Goal: Task Accomplishment & Management: Complete application form

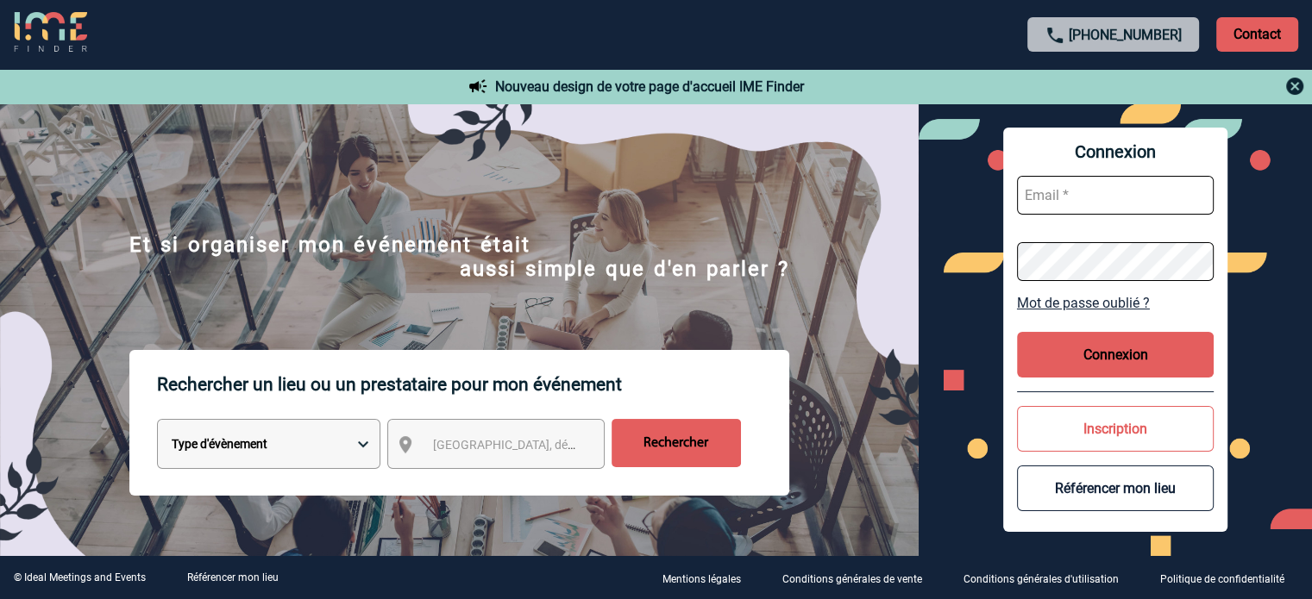
type input "[EMAIL_ADDRESS][DOMAIN_NAME]"
click at [1083, 334] on button "Connexion" at bounding box center [1115, 355] width 197 height 46
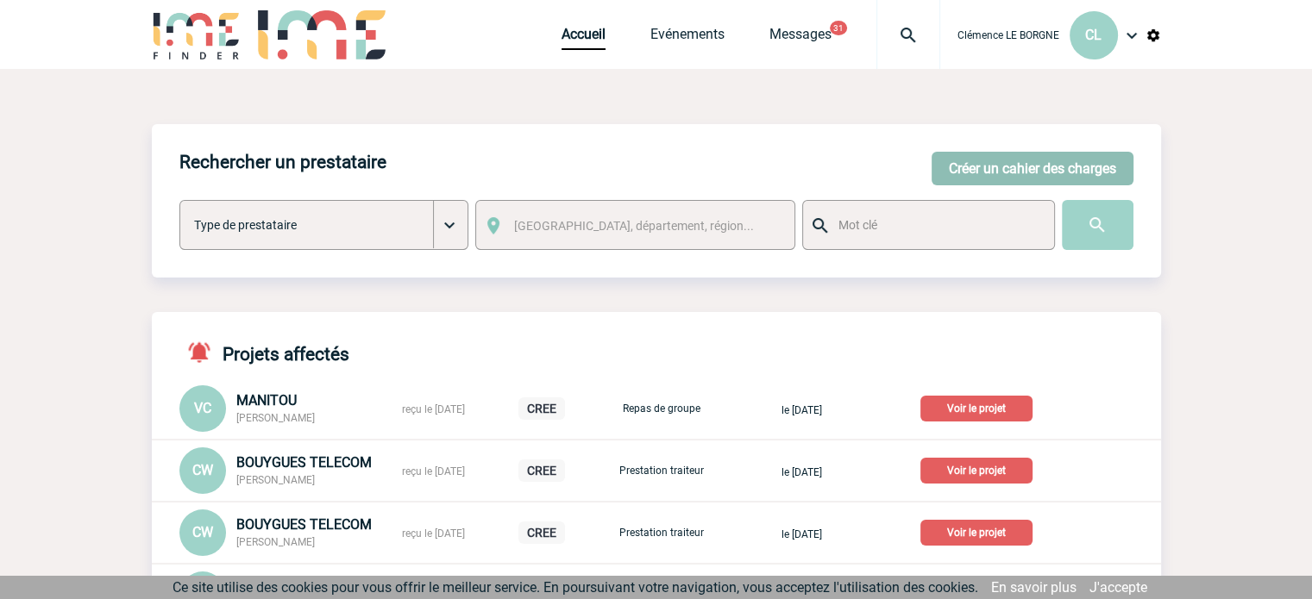
click at [962, 178] on button "Créer un cahier des charges" at bounding box center [1032, 169] width 202 height 34
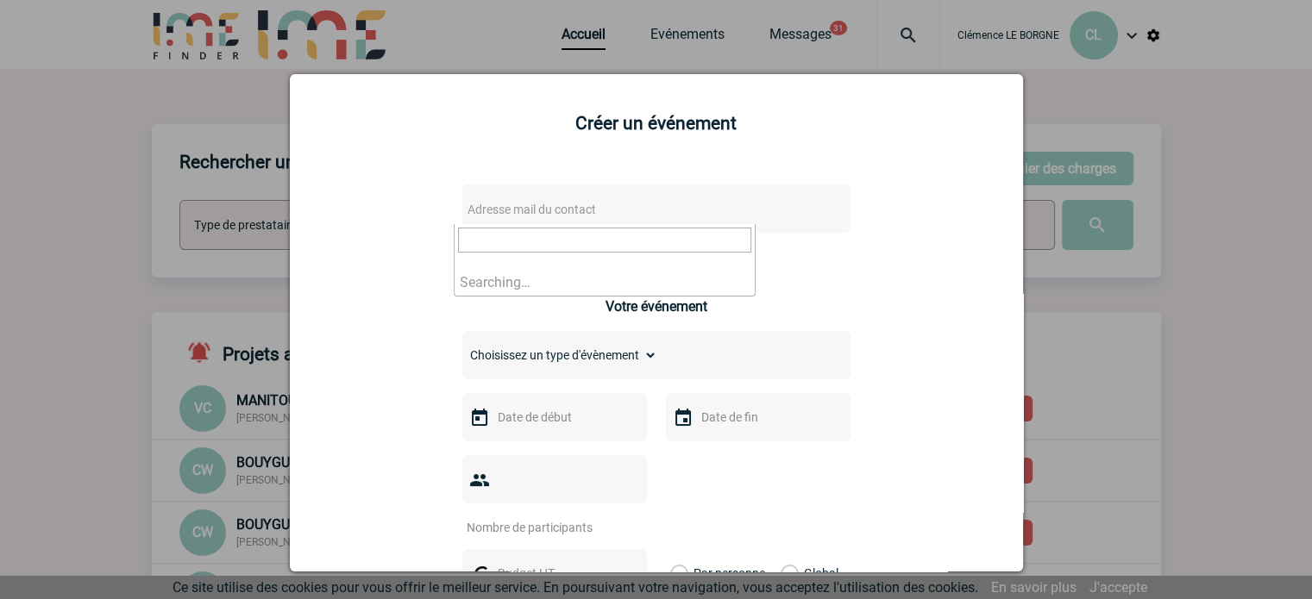
click at [536, 213] on span "Adresse mail du contact" at bounding box center [531, 210] width 128 height 14
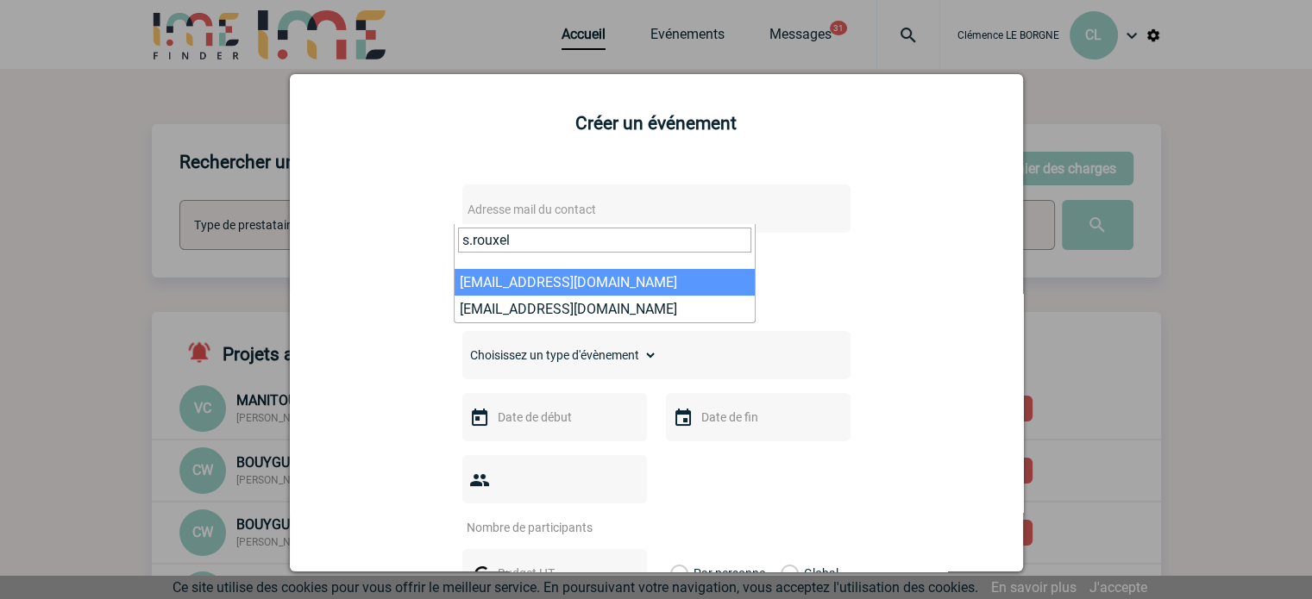
type input "s.rouxel"
select select "108183"
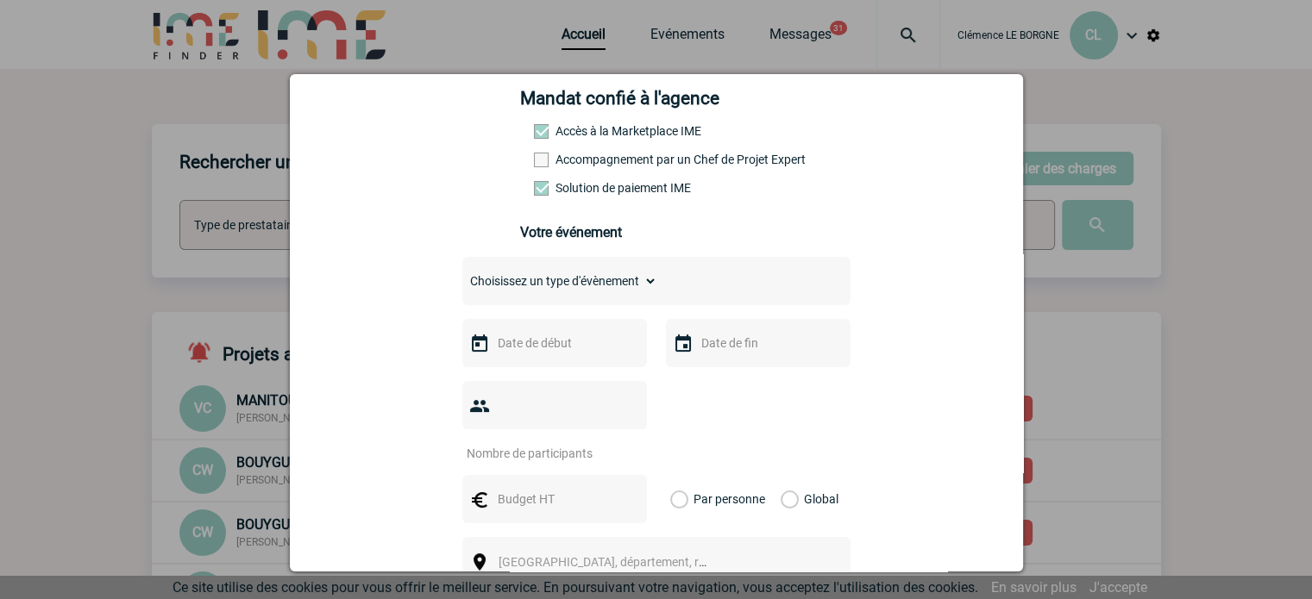
scroll to position [517, 0]
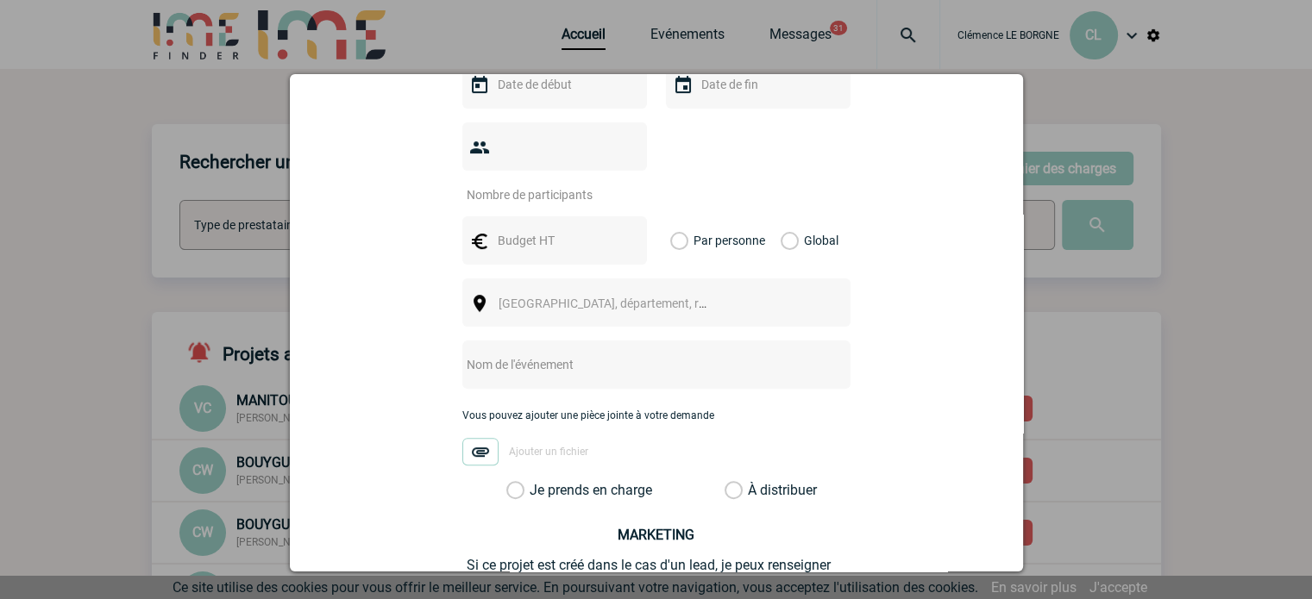
click at [548, 297] on span "[GEOGRAPHIC_DATA], département, région..." at bounding box center [618, 304] width 240 height 14
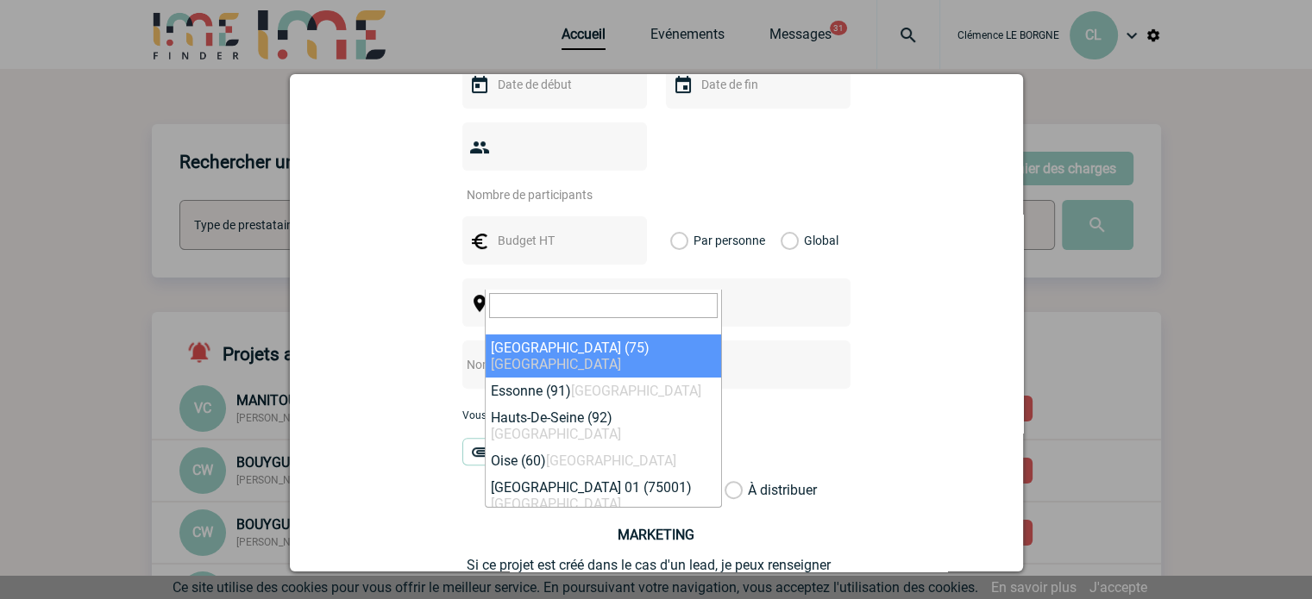
click at [781, 354] on input "text" at bounding box center [633, 365] width 342 height 22
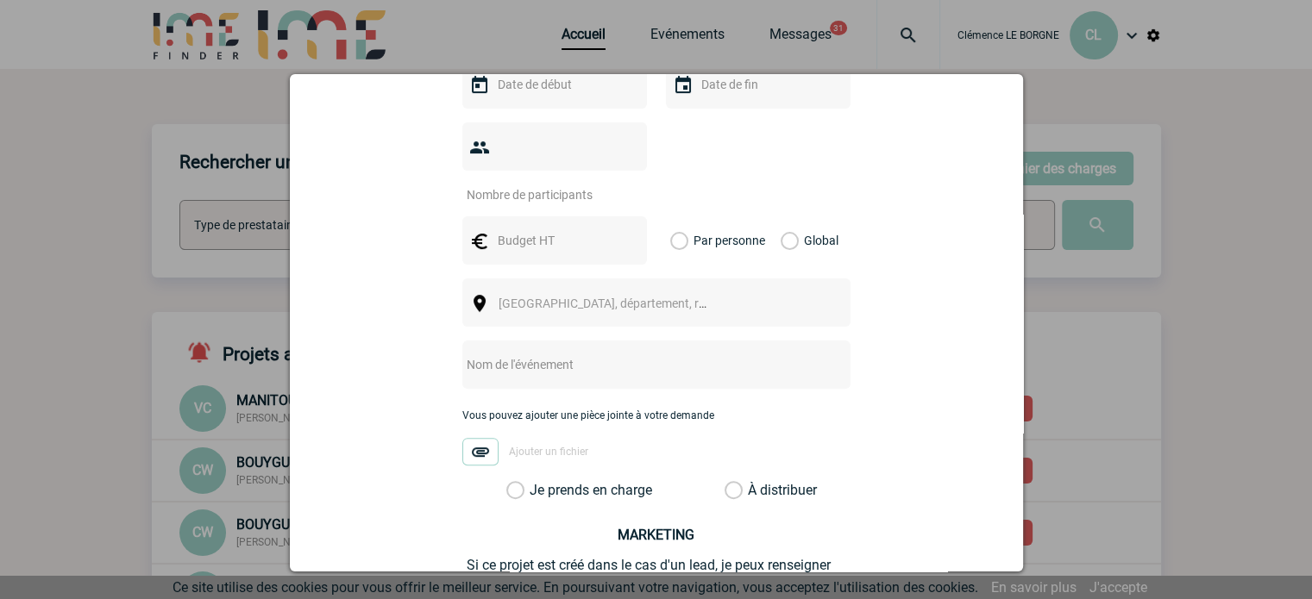
click at [781, 354] on input "text" at bounding box center [633, 365] width 342 height 22
type input "CENTRALISATION"
drag, startPoint x: 774, startPoint y: 218, endPoint x: 683, endPoint y: 210, distance: 91.8
click at [780, 217] on label "Global" at bounding box center [785, 240] width 11 height 48
click at [0, 0] on input "Global" at bounding box center [0, 0] width 0 height 0
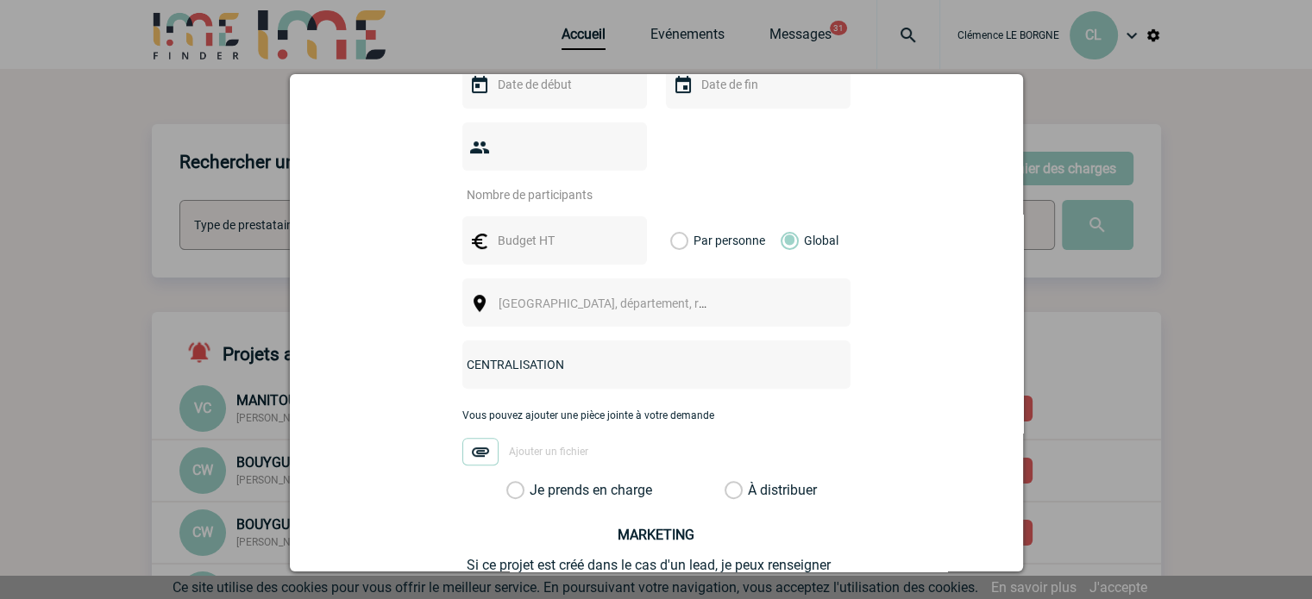
click at [530, 184] on input "number" at bounding box center [543, 195] width 162 height 22
type input "35"
click at [536, 482] on label "Je prends en charge" at bounding box center [520, 490] width 29 height 17
click at [0, 0] on input "Je prends en charge" at bounding box center [0, 0] width 0 height 0
click at [570, 297] on span "[GEOGRAPHIC_DATA], département, région..." at bounding box center [618, 304] width 240 height 14
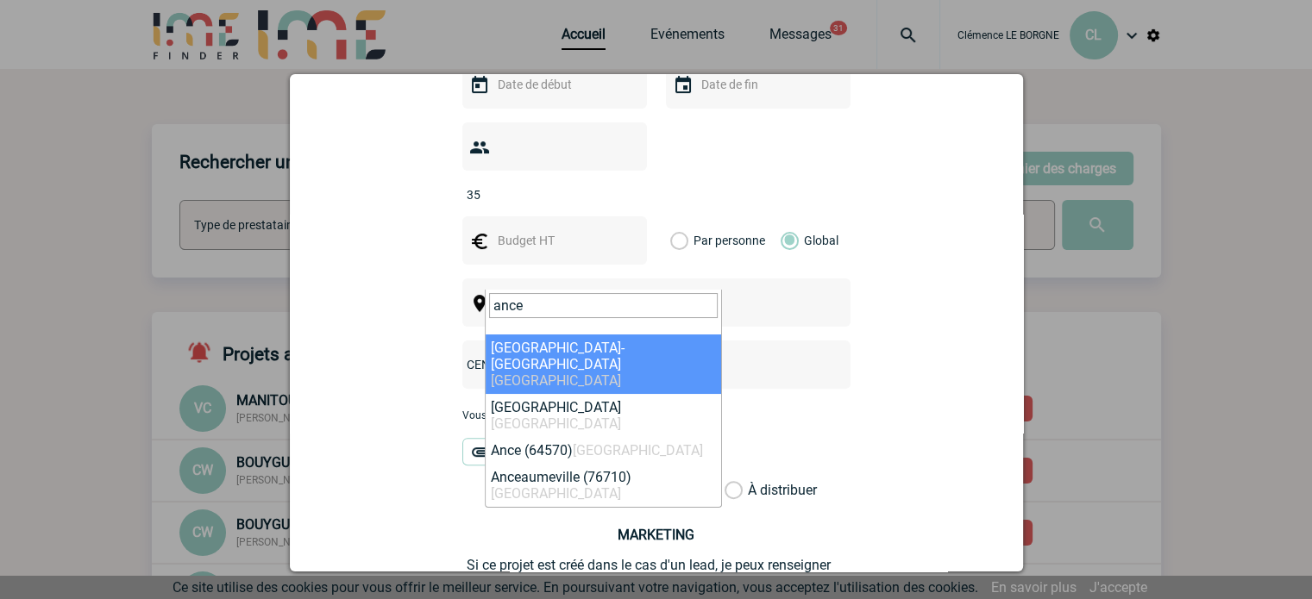
drag, startPoint x: 554, startPoint y: 312, endPoint x: 478, endPoint y: 299, distance: 77.0
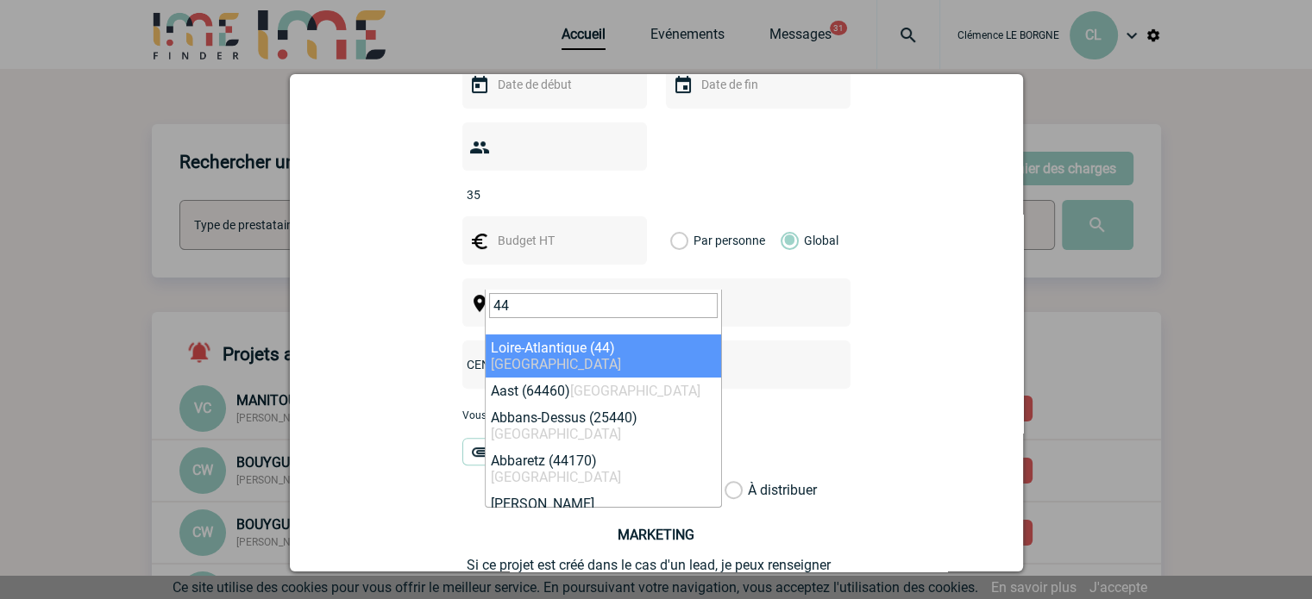
type input "44"
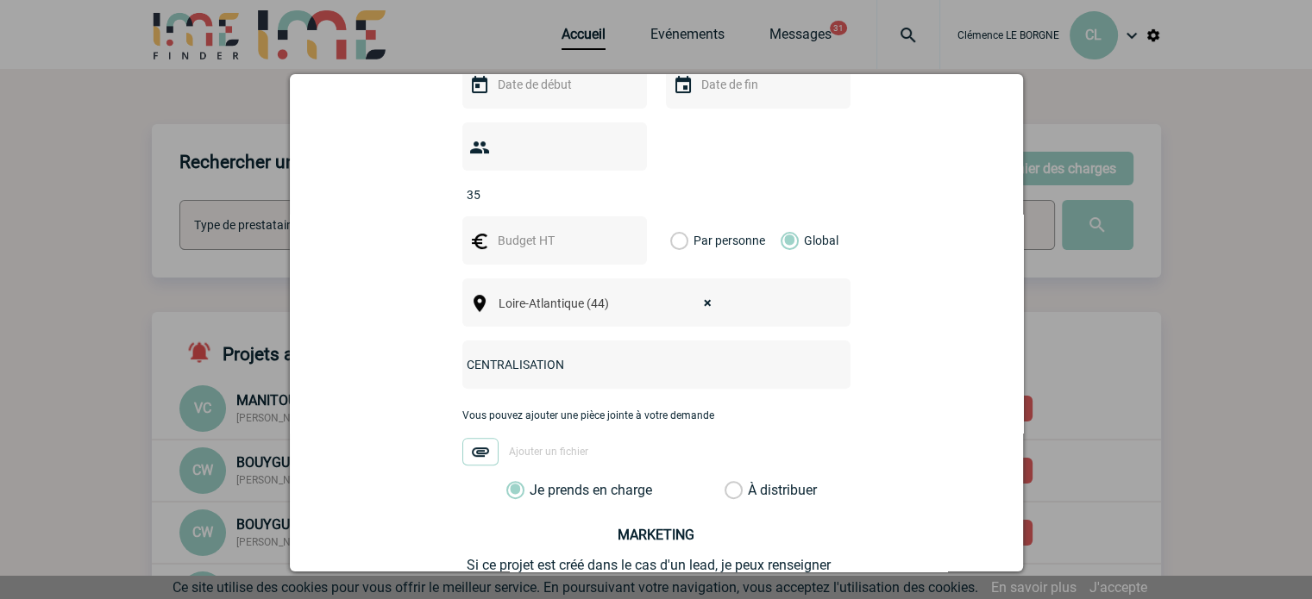
select select "5139"
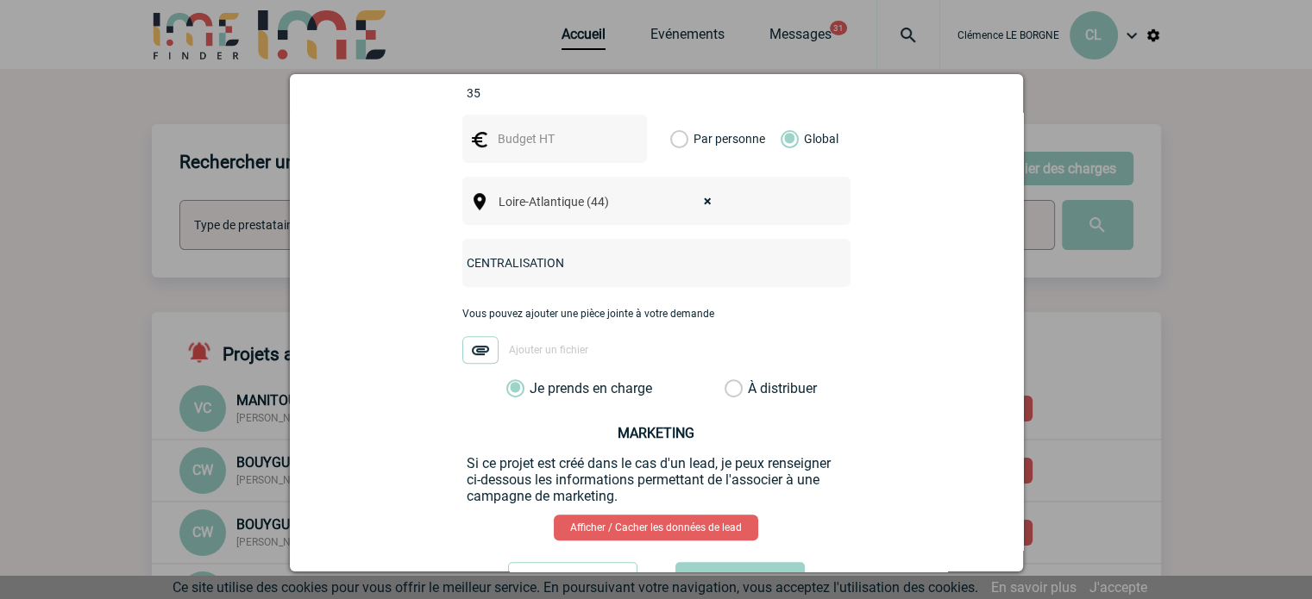
scroll to position [671, 0]
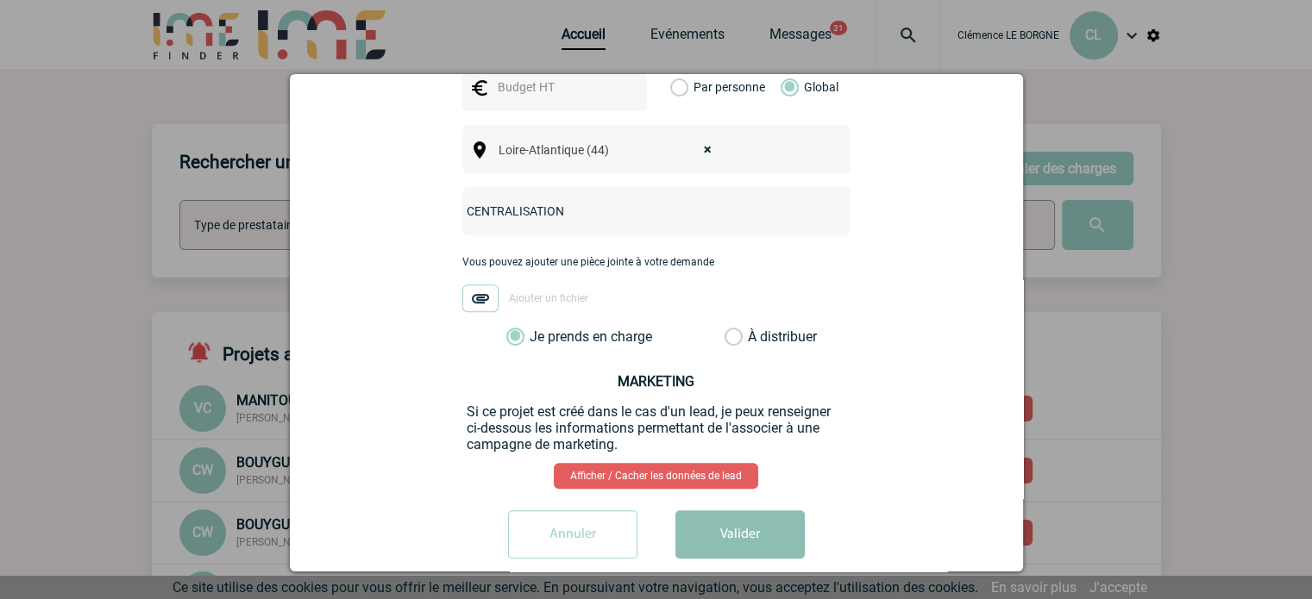
click at [750, 516] on button "Valider" at bounding box center [739, 535] width 129 height 48
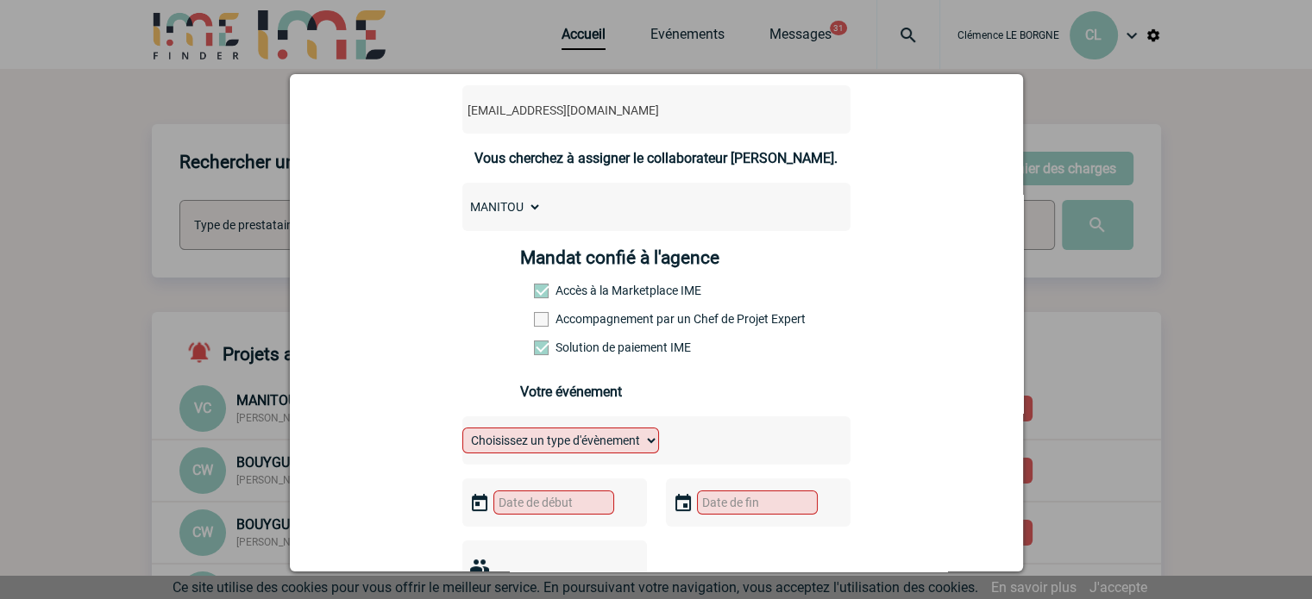
scroll to position [153, 0]
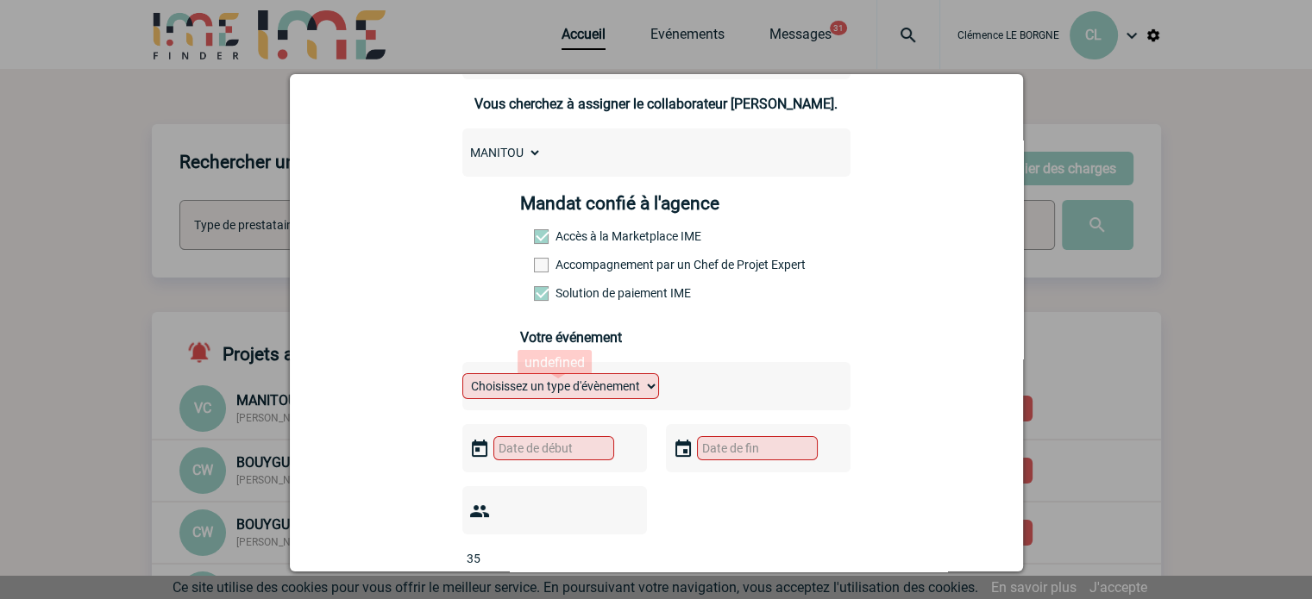
click at [573, 390] on select "Choisissez un type d'évènement Séminaire avec nuitée Séminaire sans nuitée Repa…" at bounding box center [560, 386] width 197 height 26
select select "3"
click at [462, 379] on select "Choisissez un type d'évènement Séminaire avec nuitée Séminaire sans nuitée Repa…" at bounding box center [560, 386] width 197 height 26
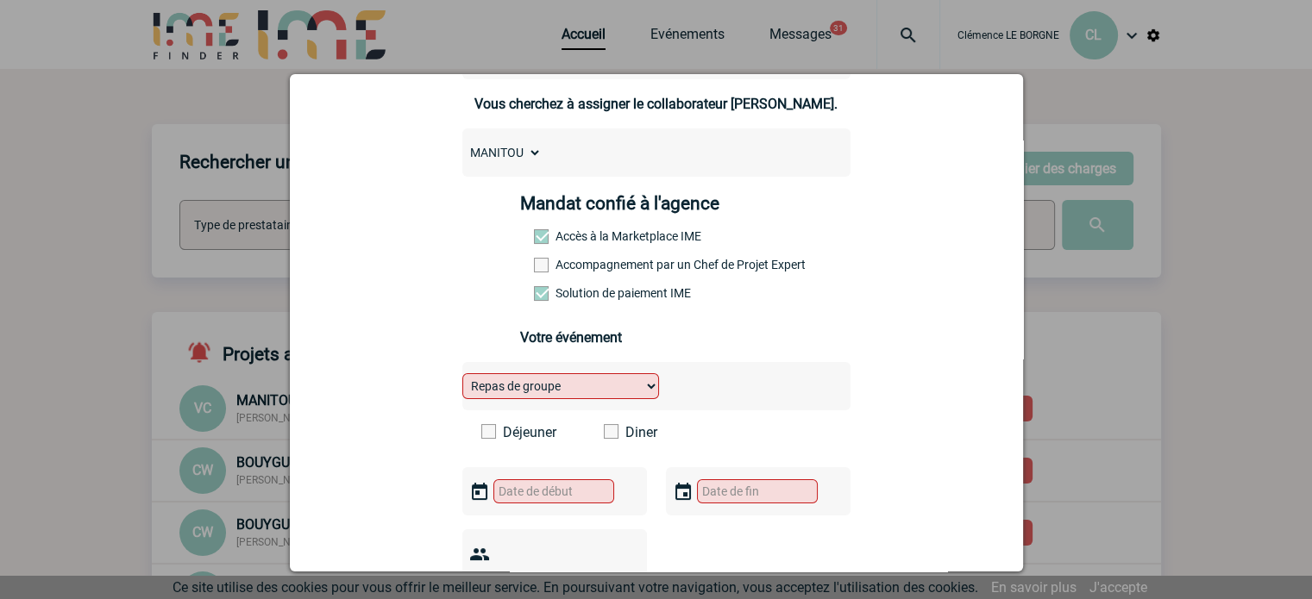
click at [527, 439] on label "Déjeuner" at bounding box center [530, 432] width 99 height 16
click at [0, 0] on input "Déjeuner" at bounding box center [0, 0] width 0 height 0
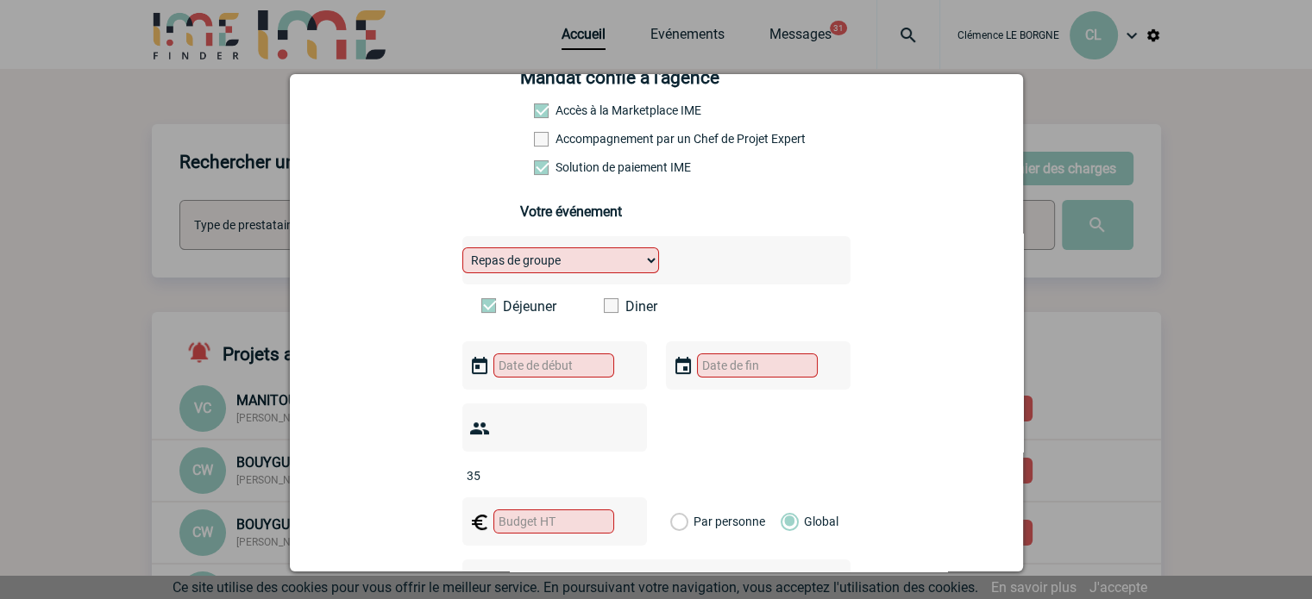
scroll to position [412, 0]
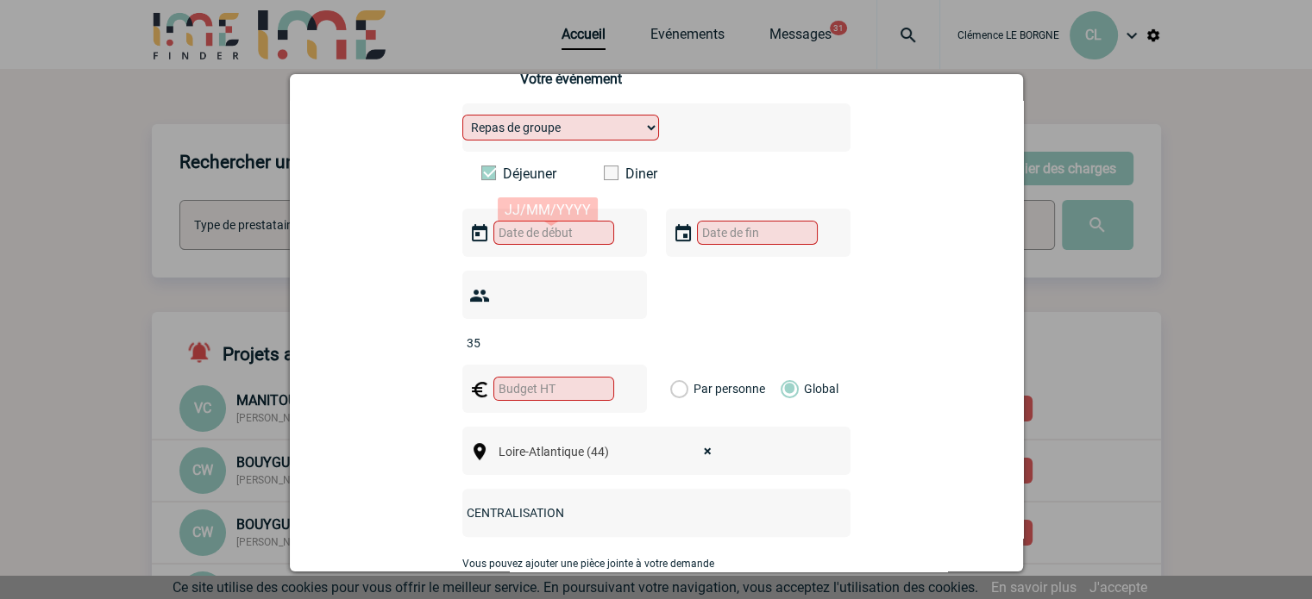
click at [524, 231] on input "text" at bounding box center [553, 233] width 121 height 24
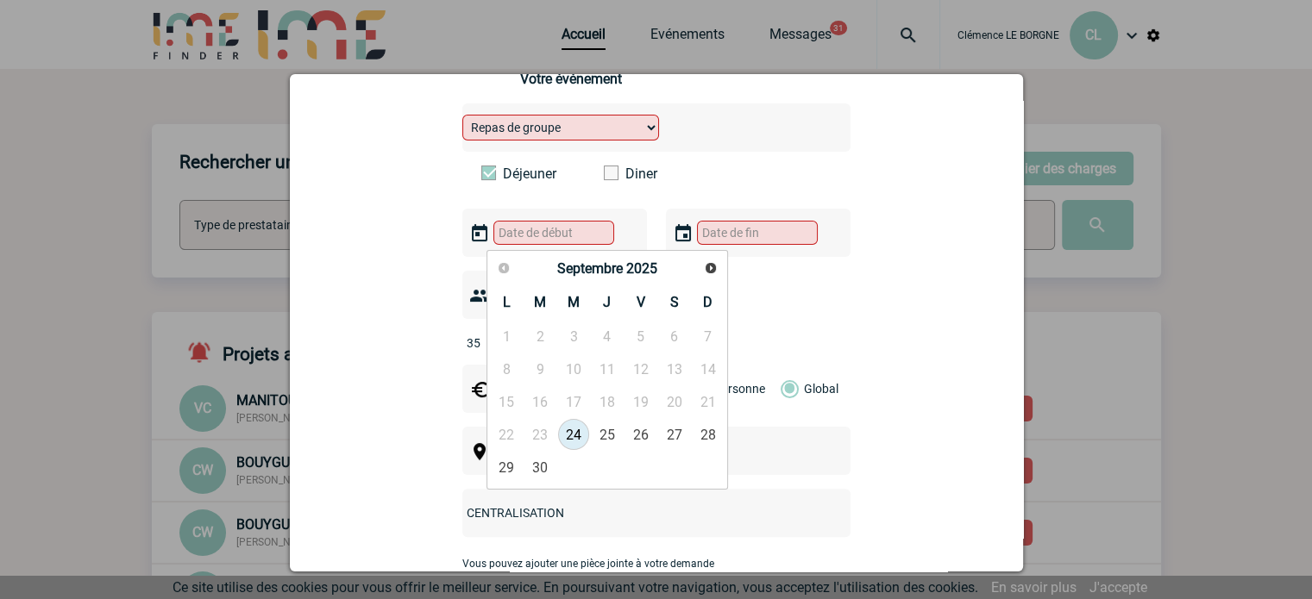
click at [572, 429] on link "24" at bounding box center [574, 434] width 32 height 31
type input "24-09-2025"
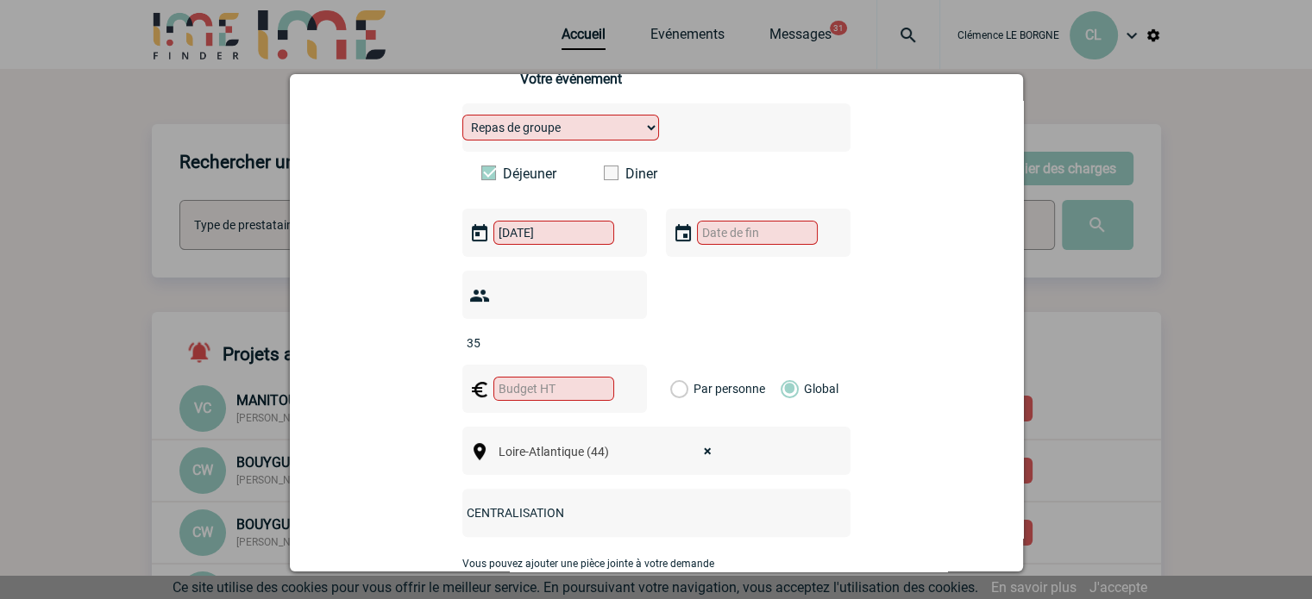
click at [711, 243] on input "text" at bounding box center [757, 233] width 121 height 24
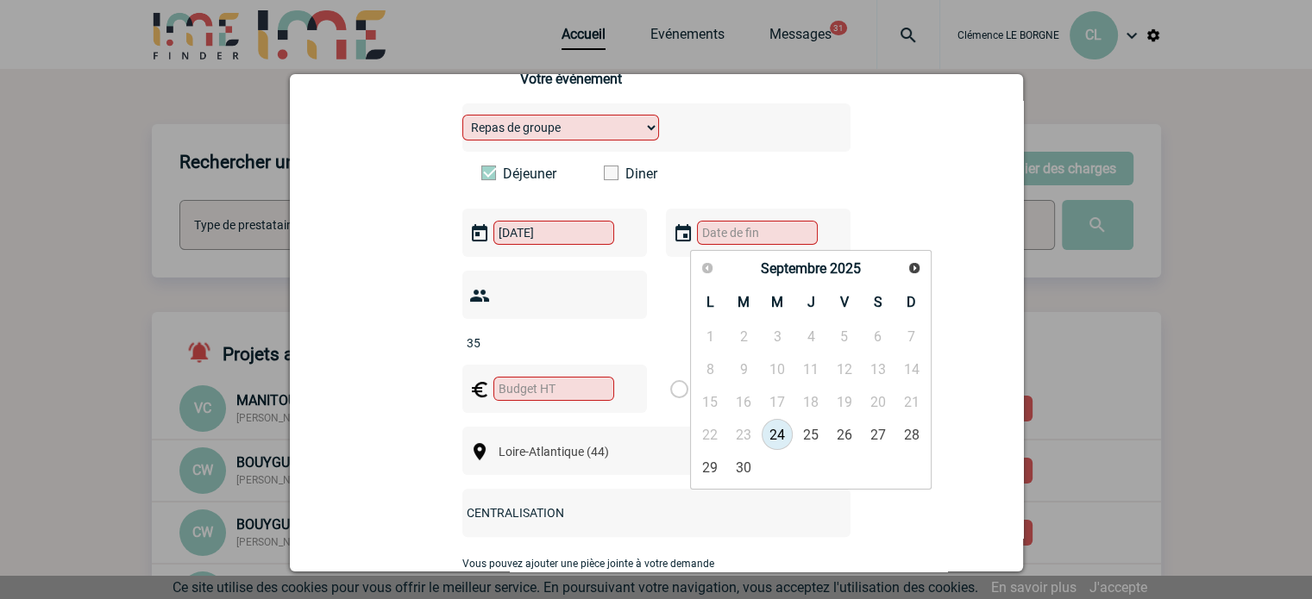
click at [780, 436] on link "24" at bounding box center [777, 434] width 32 height 31
type input "24-09-2025"
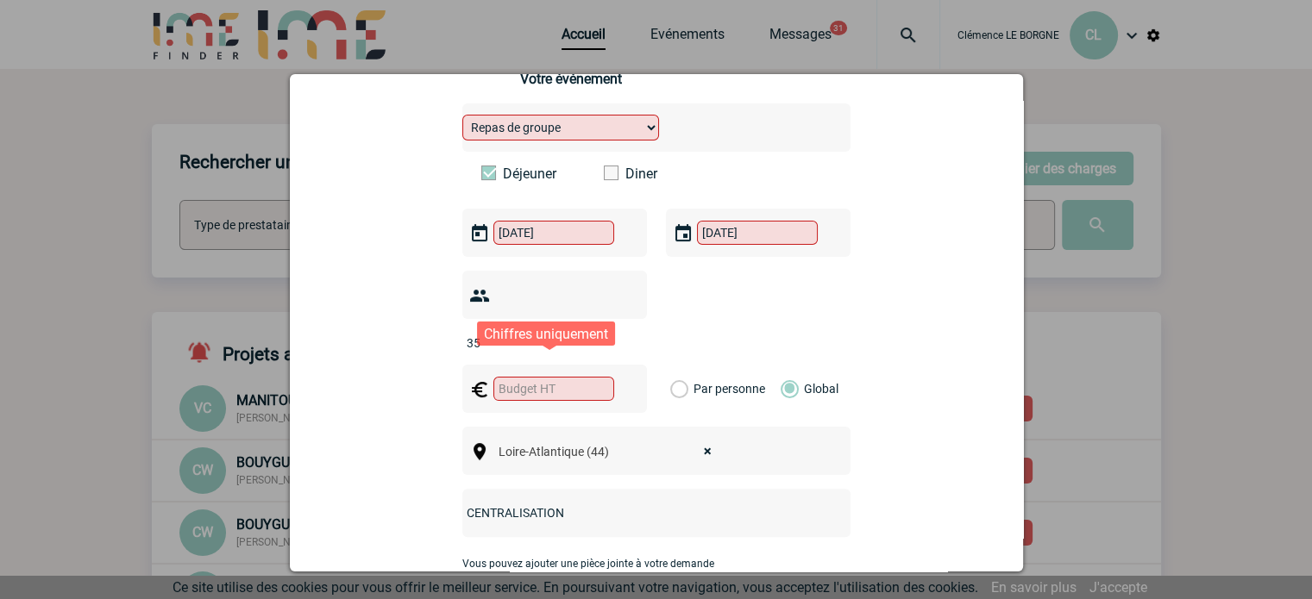
click at [572, 377] on input "text" at bounding box center [553, 389] width 121 height 24
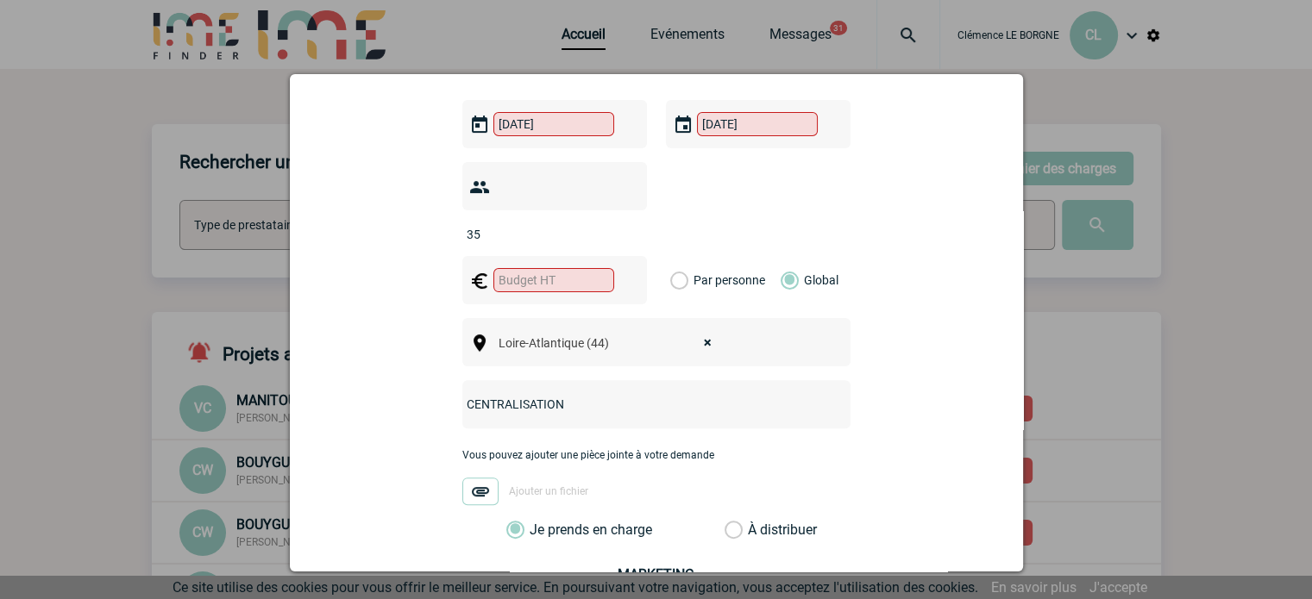
scroll to position [671, 0]
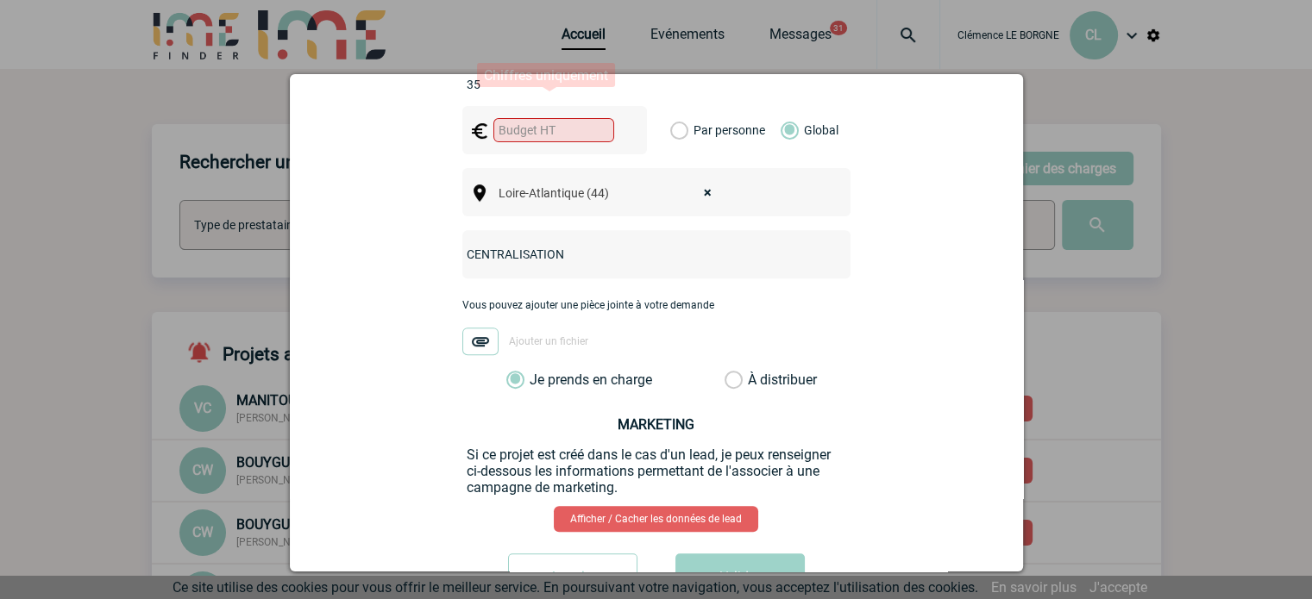
click at [551, 118] on input "text" at bounding box center [553, 130] width 121 height 24
type input "1707"
click at [1002, 323] on div "Créer un événement s.rouxel@manitou-group.com s.rouxel@manitou-group.com Vous c…" at bounding box center [656, 322] width 733 height 497
click at [762, 557] on button "Valider" at bounding box center [739, 578] width 129 height 48
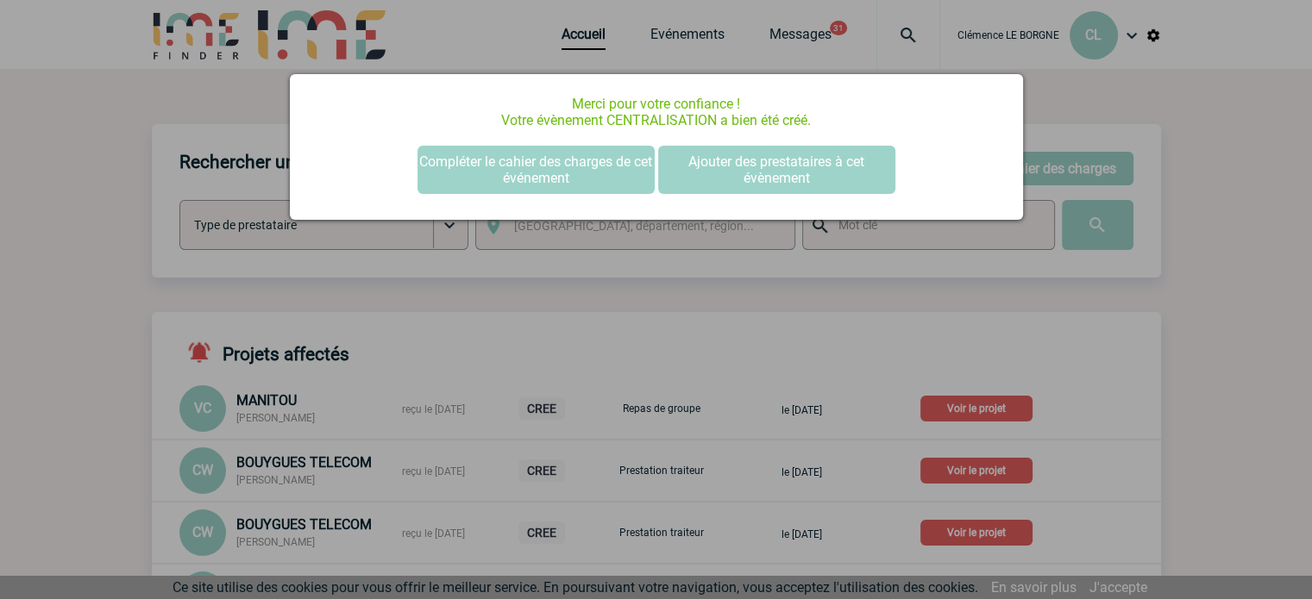
scroll to position [0, 0]
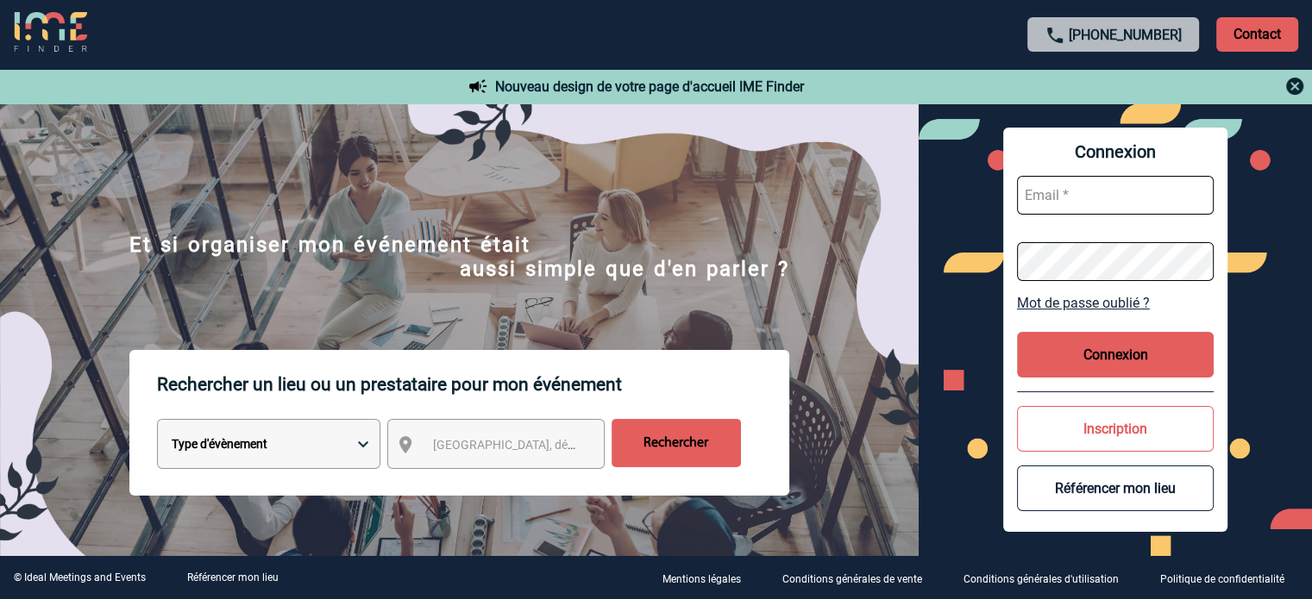
type input "[EMAIL_ADDRESS][DOMAIN_NAME]"
click at [1139, 379] on div "Connexion [EMAIL_ADDRESS][DOMAIN_NAME] Mot de passe oublié ? Connexion Inscript…" at bounding box center [1115, 330] width 224 height 404
click at [1138, 361] on button "Connexion" at bounding box center [1115, 355] width 197 height 46
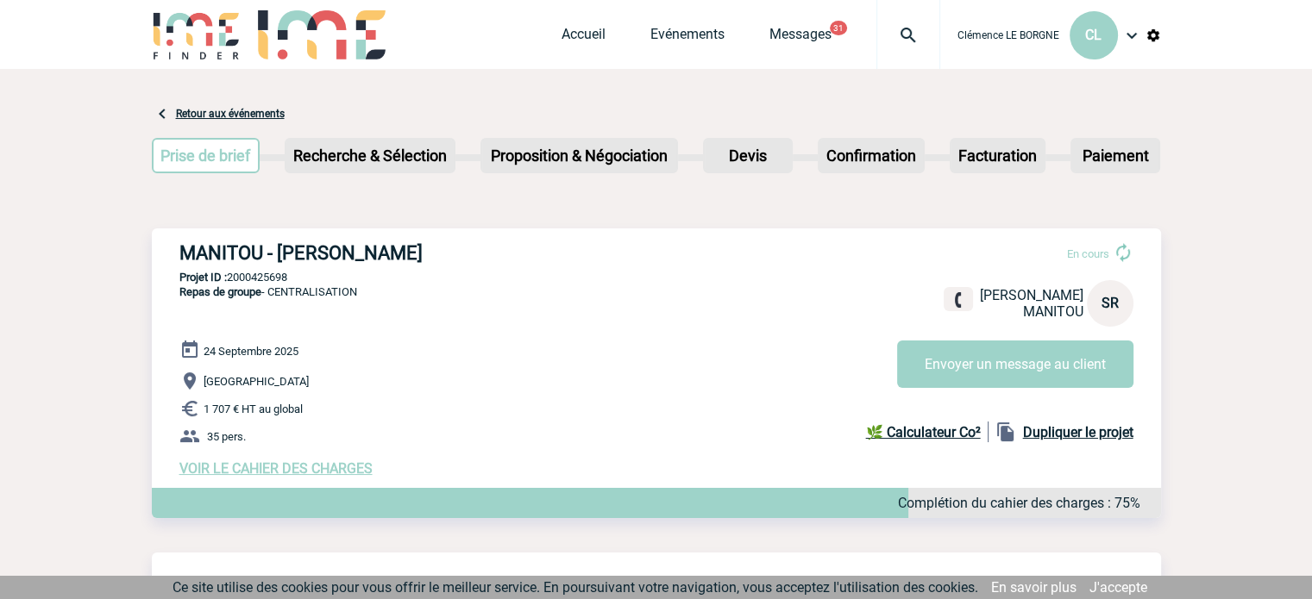
drag, startPoint x: 172, startPoint y: 254, endPoint x: 473, endPoint y: 244, distance: 300.3
click at [468, 244] on div "MANITOU - Sandrine ROUXEL En cours Sandrine ROUXEL MANITOU SR Envoyer un messag…" at bounding box center [656, 360] width 1009 height 262
copy h3 "MANITOU - Sandrine ROUXEL"
drag, startPoint x: 229, startPoint y: 276, endPoint x: 314, endPoint y: 270, distance: 85.6
click at [314, 270] on div "MANITOU - Sandrine ROUXEL En cours Sandrine ROUXEL MANITOU SR Envoyer un messag…" at bounding box center [656, 360] width 1009 height 262
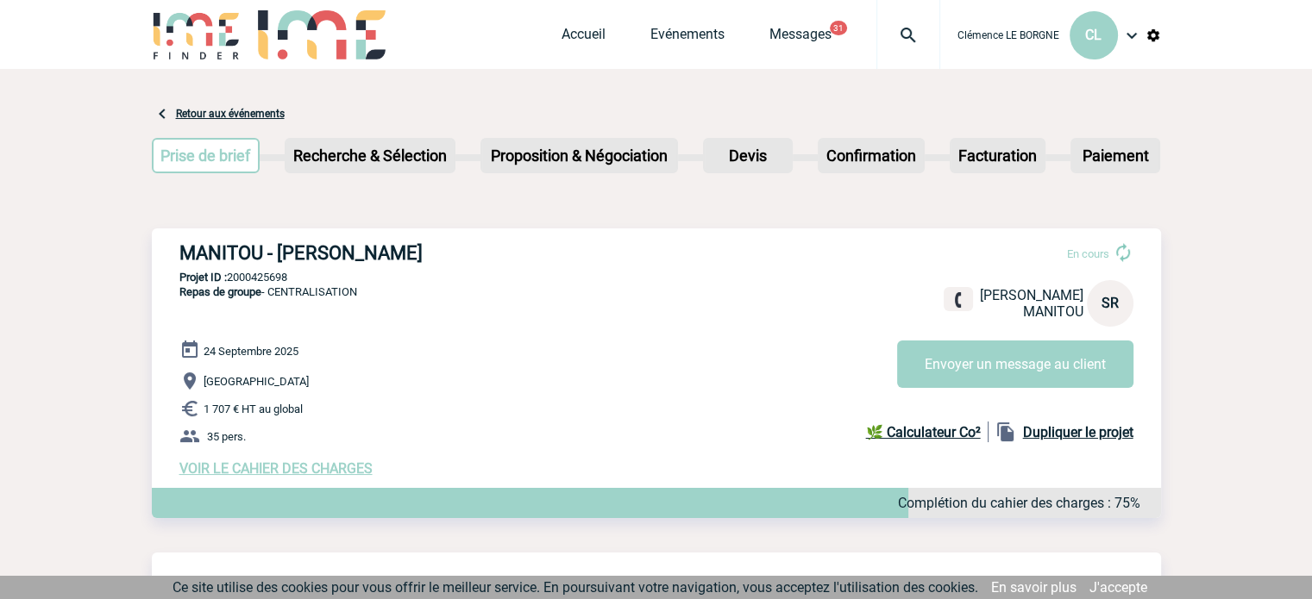
copy p "2000425698"
